Goal: Information Seeking & Learning: Learn about a topic

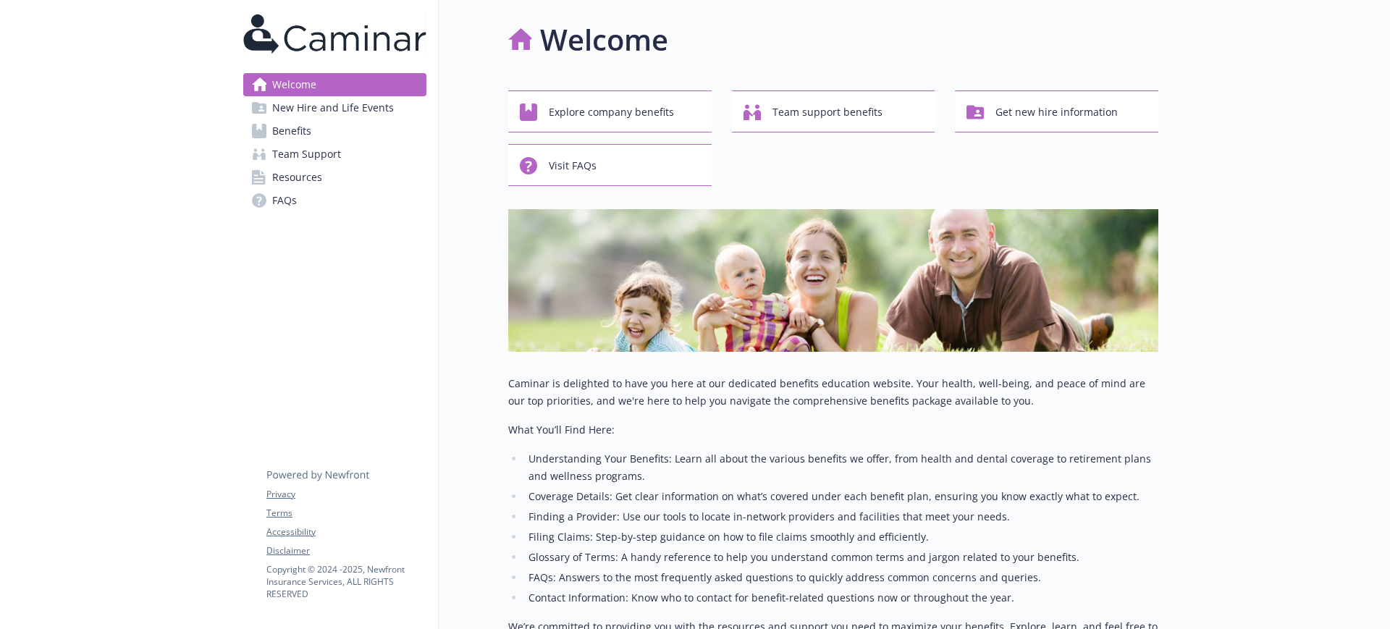
click at [308, 128] on span "Benefits" at bounding box center [291, 130] width 39 height 23
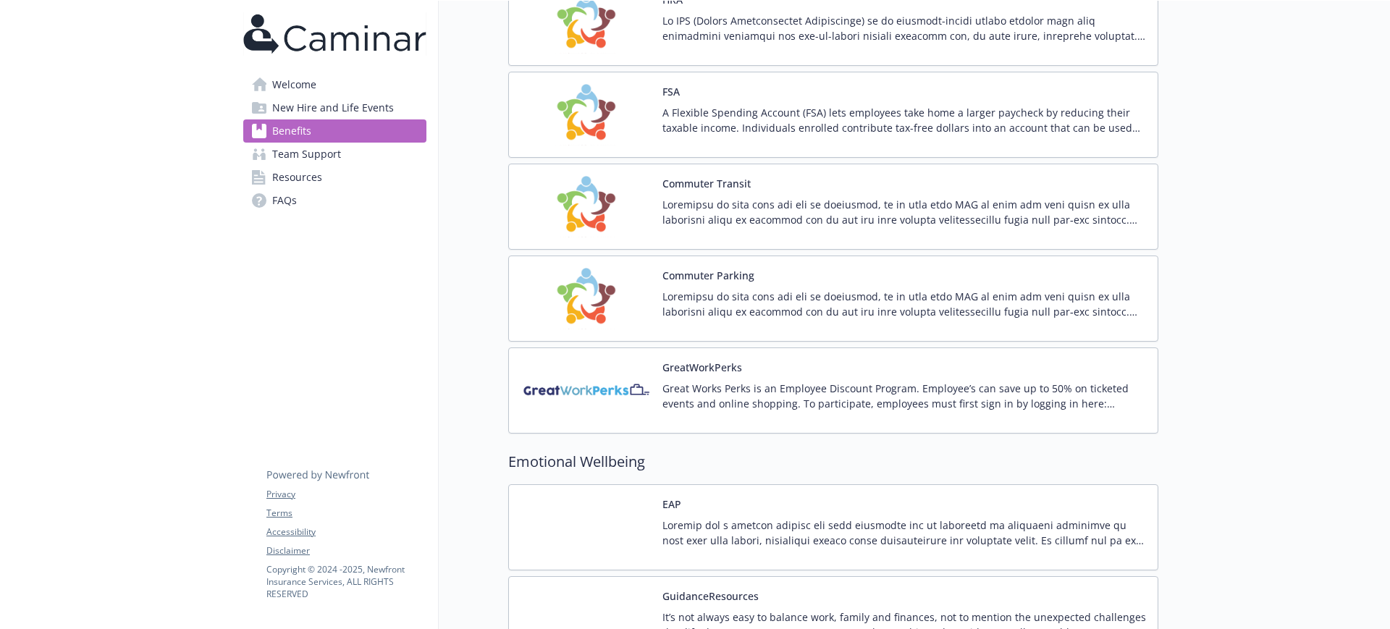
scroll to position [2081, 0]
